Goal: Check status: Check status

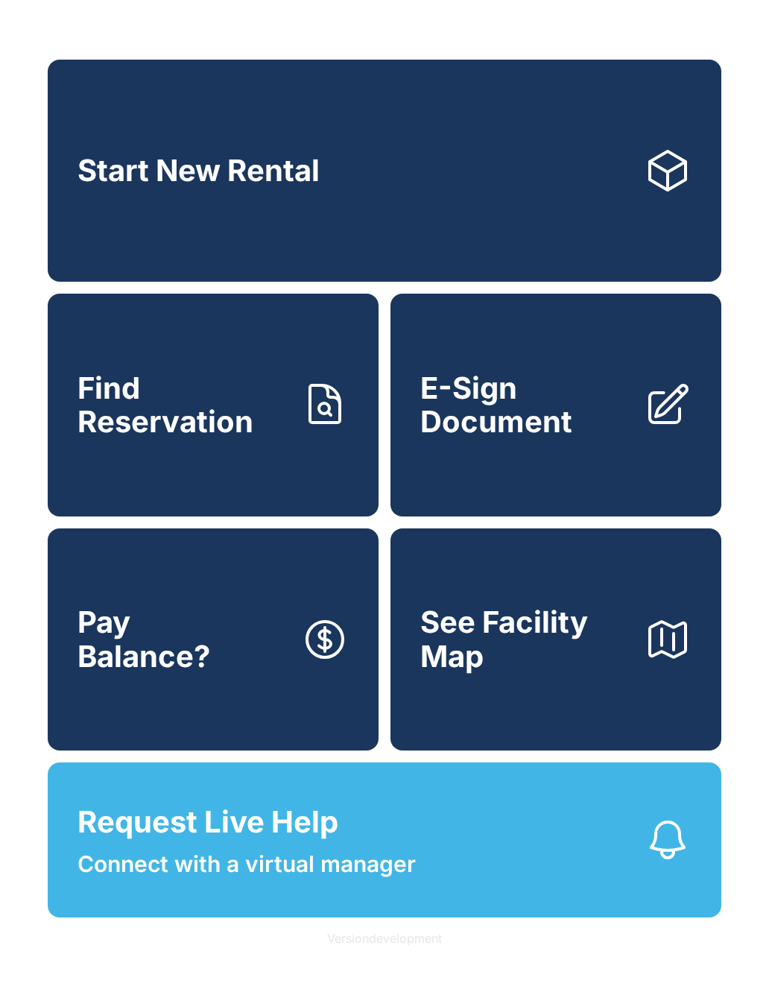
click at [242, 633] on button "Pay Balance?" at bounding box center [213, 640] width 331 height 222
click at [602, 418] on span "E-Sign Document" at bounding box center [526, 405] width 212 height 68
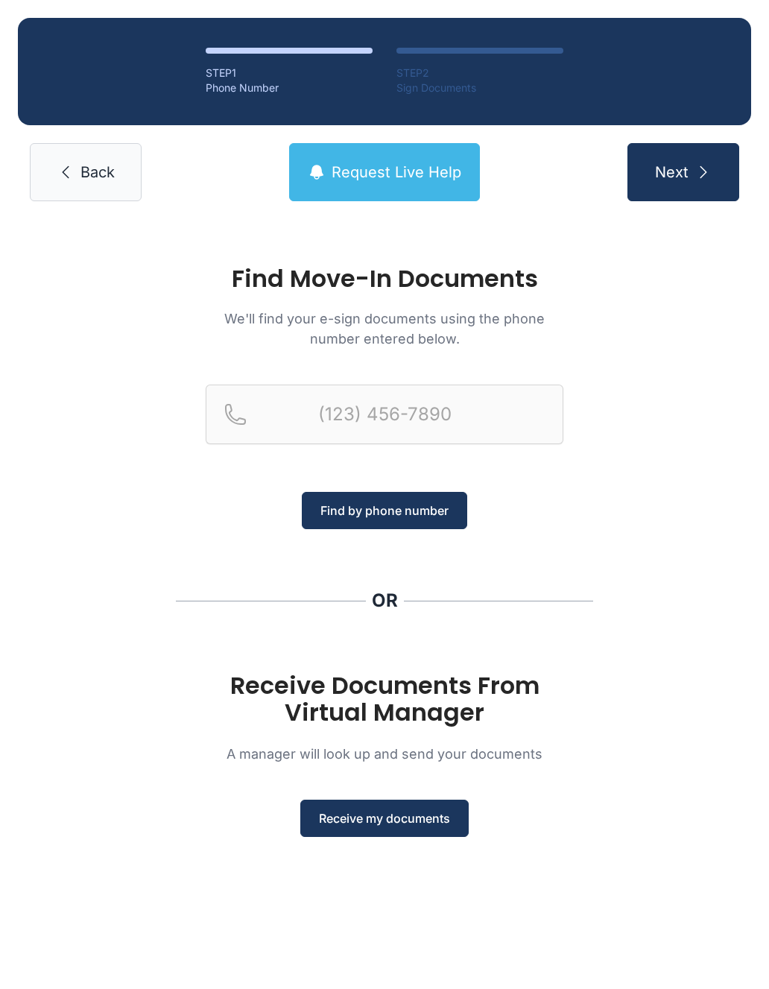
click at [115, 187] on link "Back" at bounding box center [86, 172] width 112 height 58
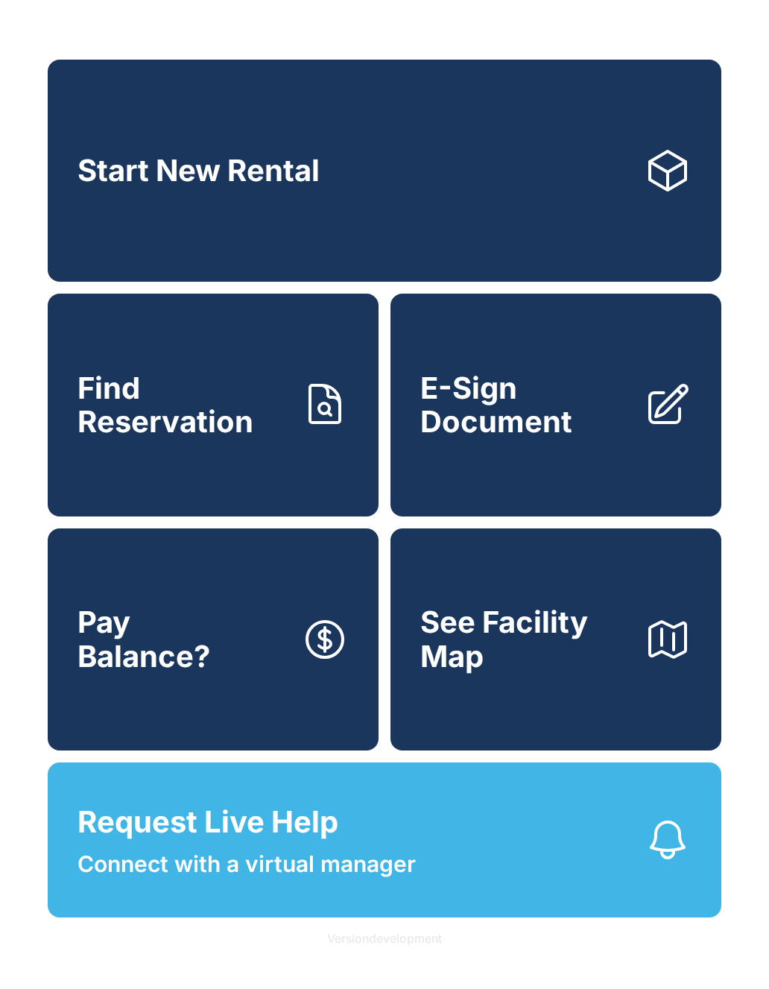
click at [175, 390] on span "Find Reservation" at bounding box center [184, 405] width 212 height 68
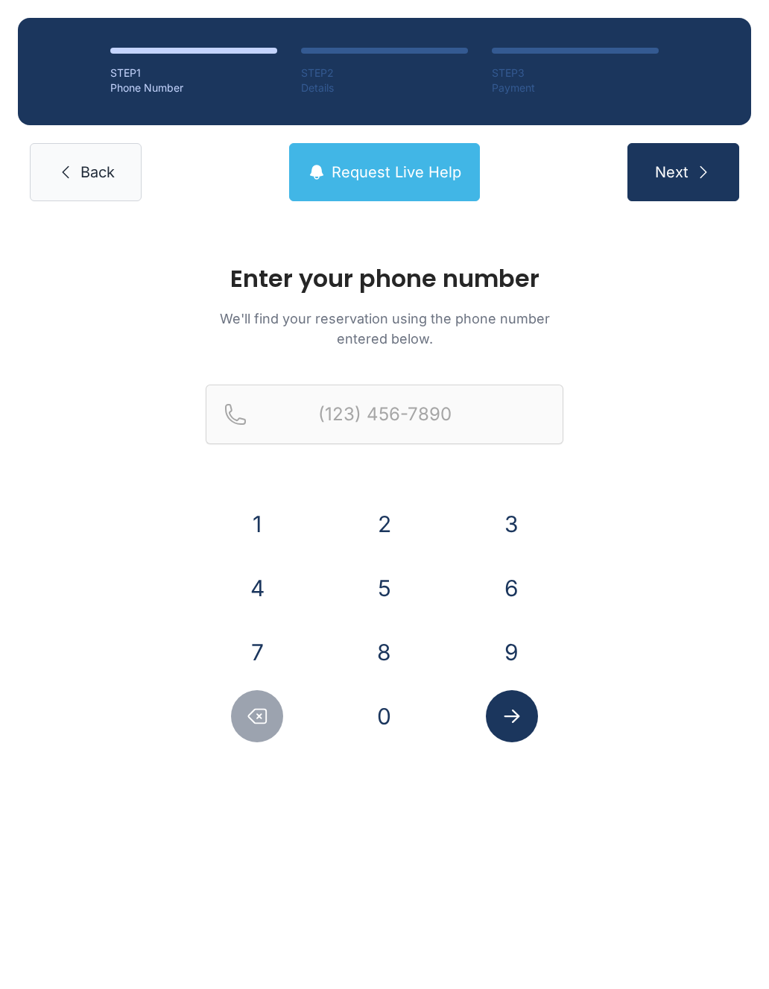
click at [92, 189] on link "Back" at bounding box center [86, 172] width 112 height 58
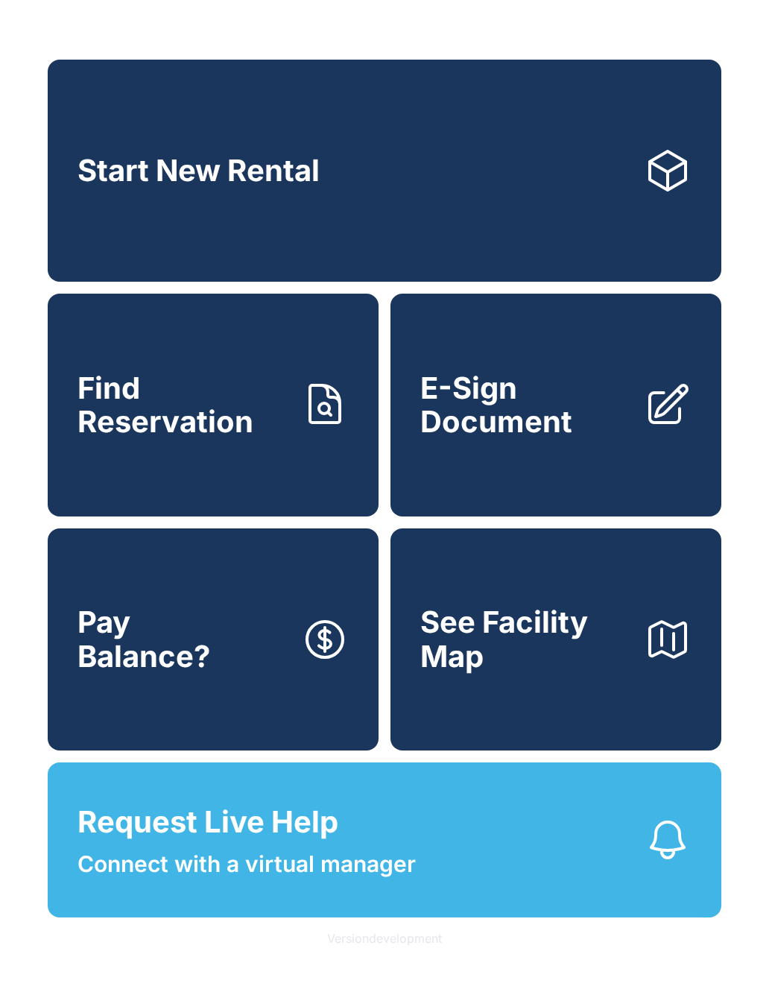
click at [220, 642] on button "Pay Balance?" at bounding box center [213, 640] width 331 height 222
